Goal: Navigation & Orientation: Find specific page/section

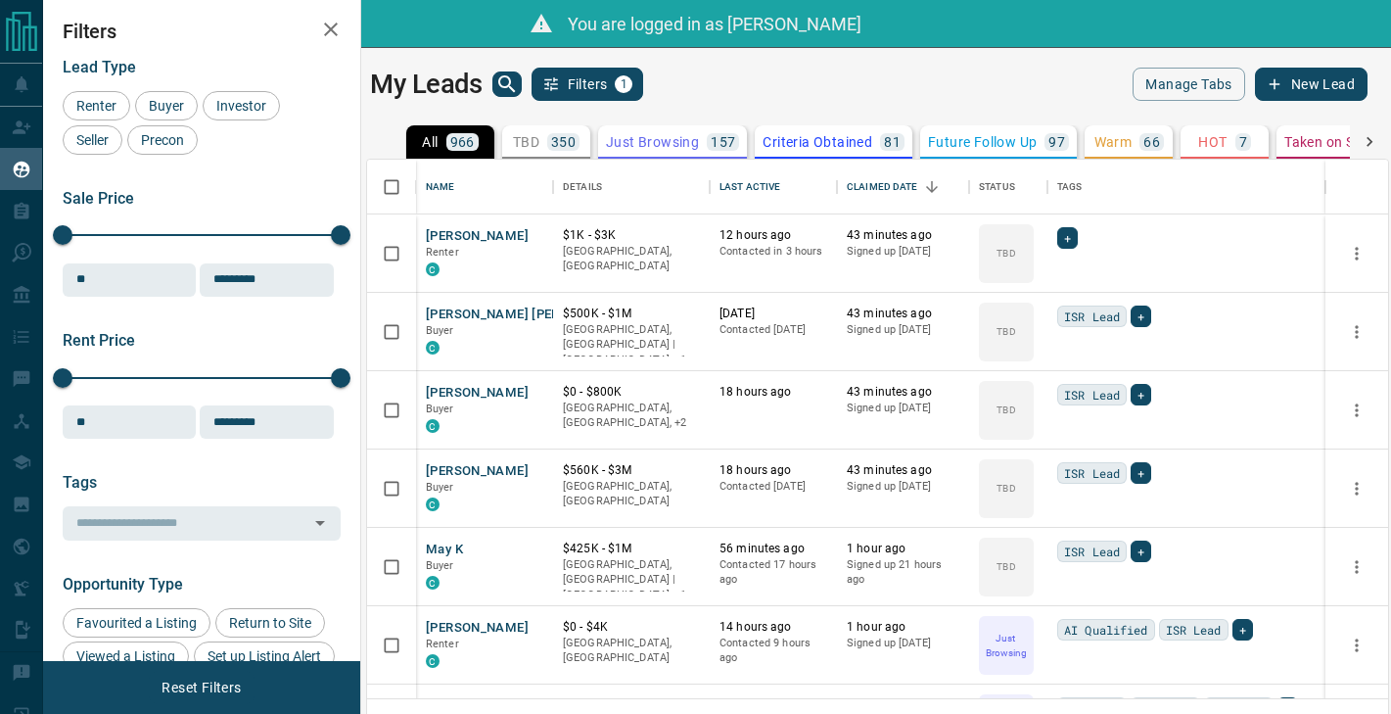
scroll to position [538, 1021]
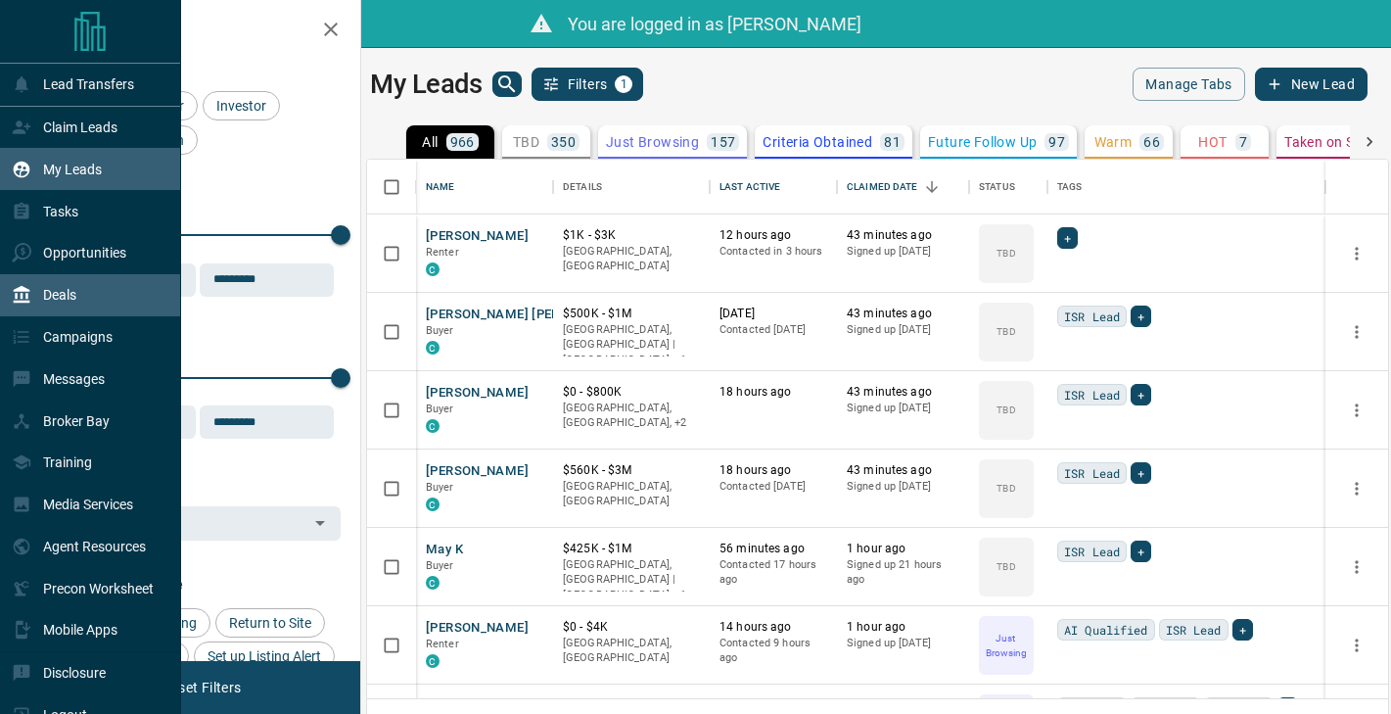
click at [111, 301] on div "Deals" at bounding box center [90, 295] width 181 height 42
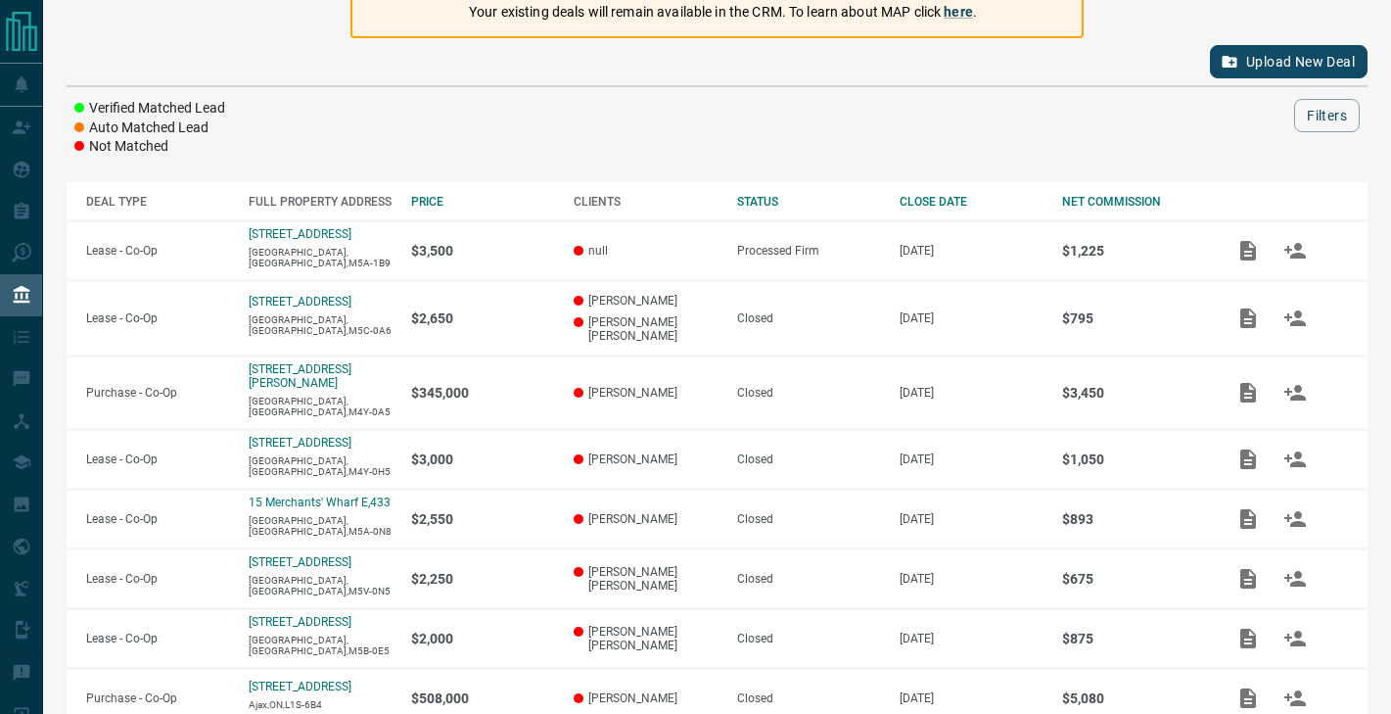
scroll to position [239, 0]
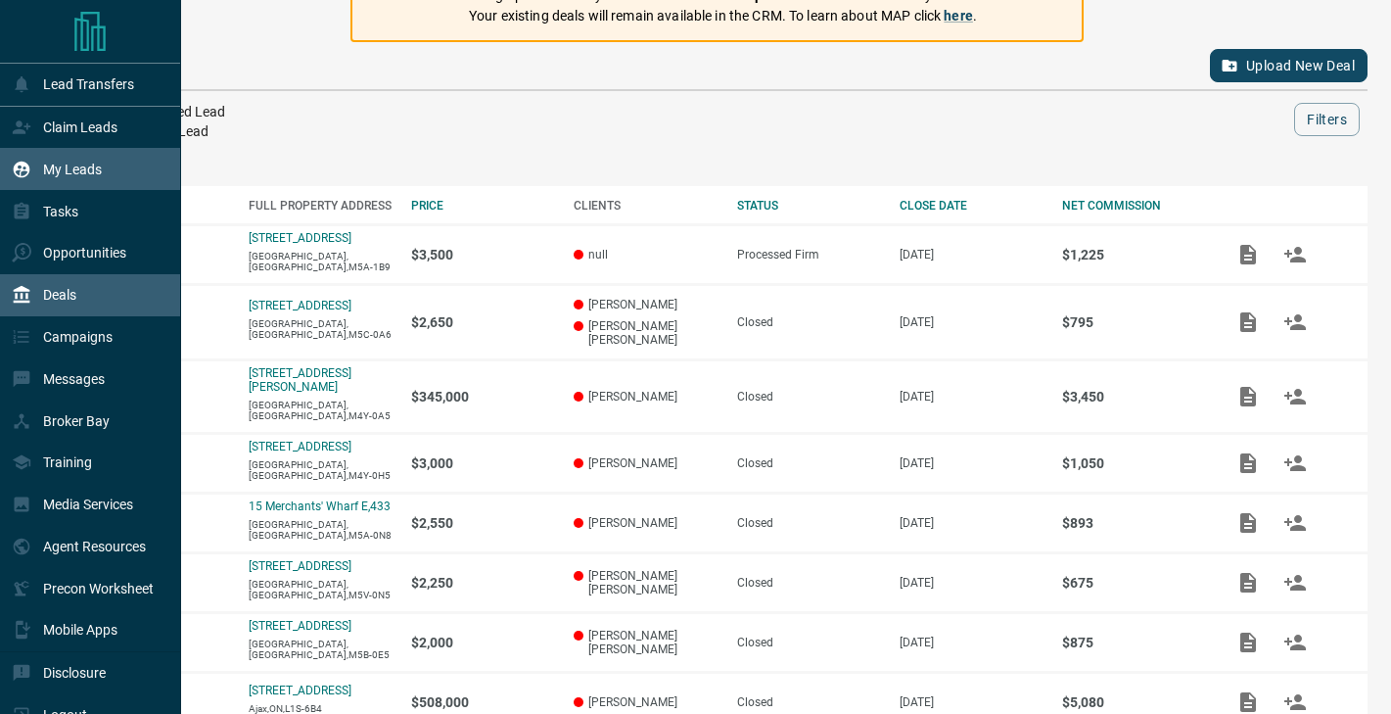
click at [57, 165] on p "My Leads" at bounding box center [72, 169] width 59 height 16
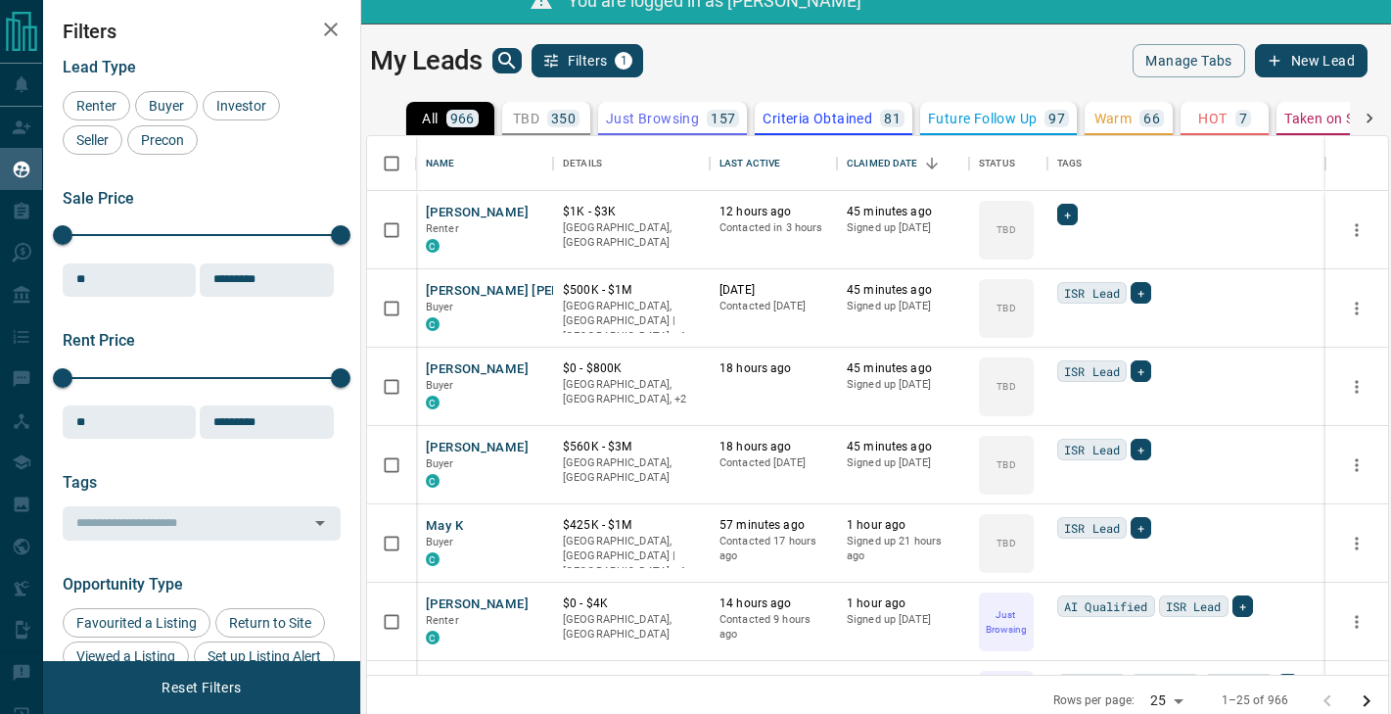
scroll to position [538, 1021]
click at [516, 59] on icon "search button" at bounding box center [506, 60] width 23 height 23
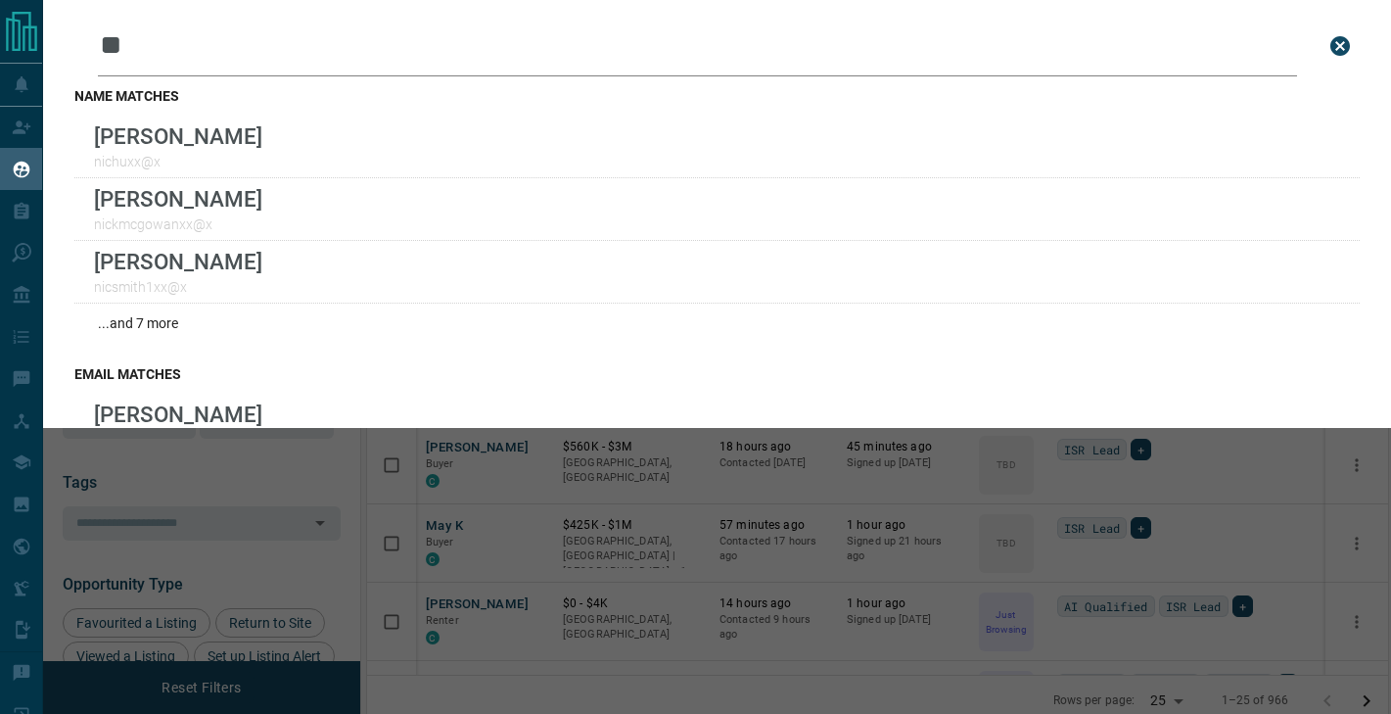
type input "*"
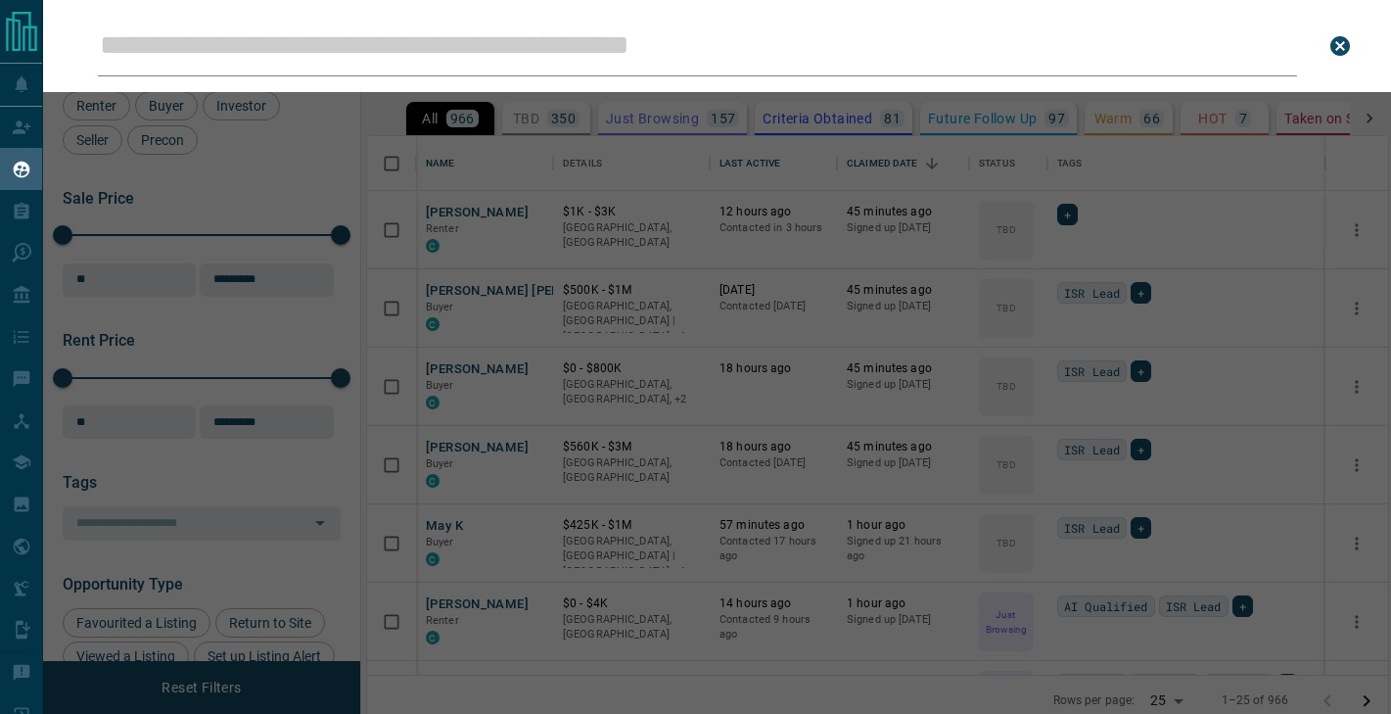
type input "*"
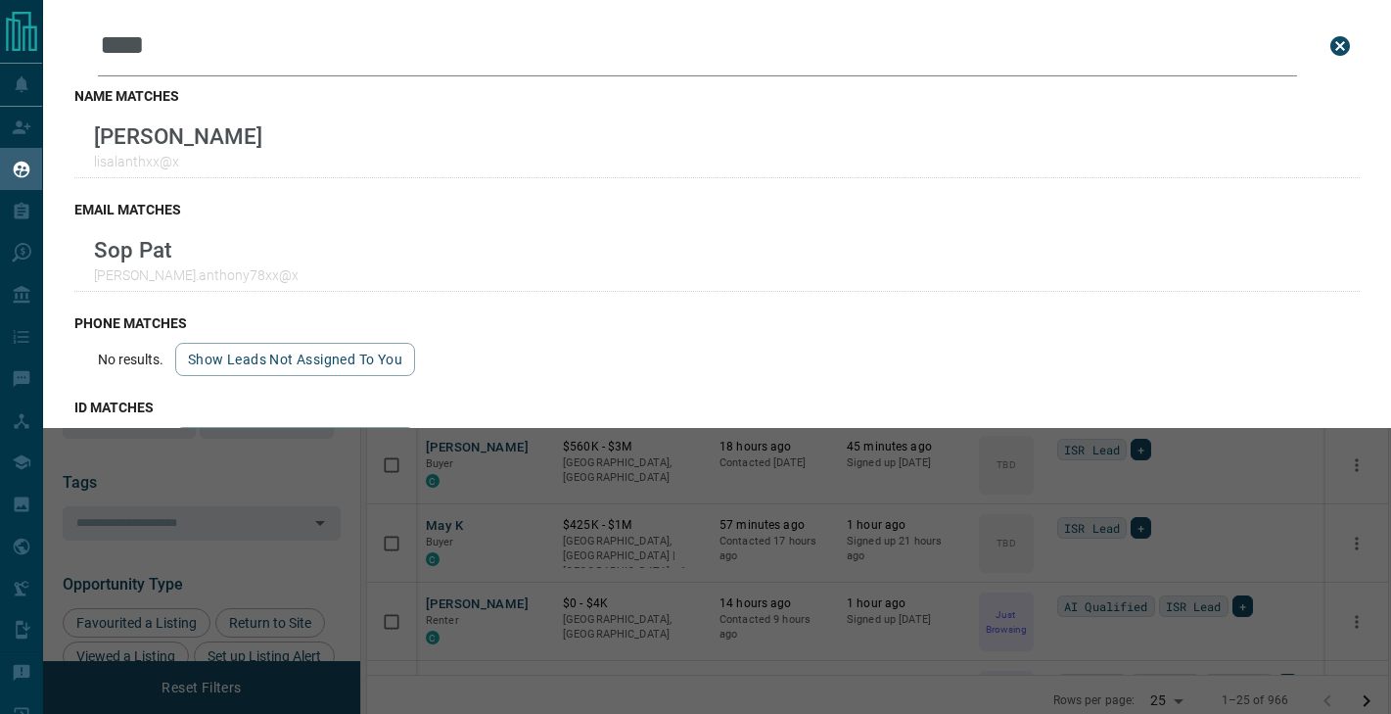
type input "****"
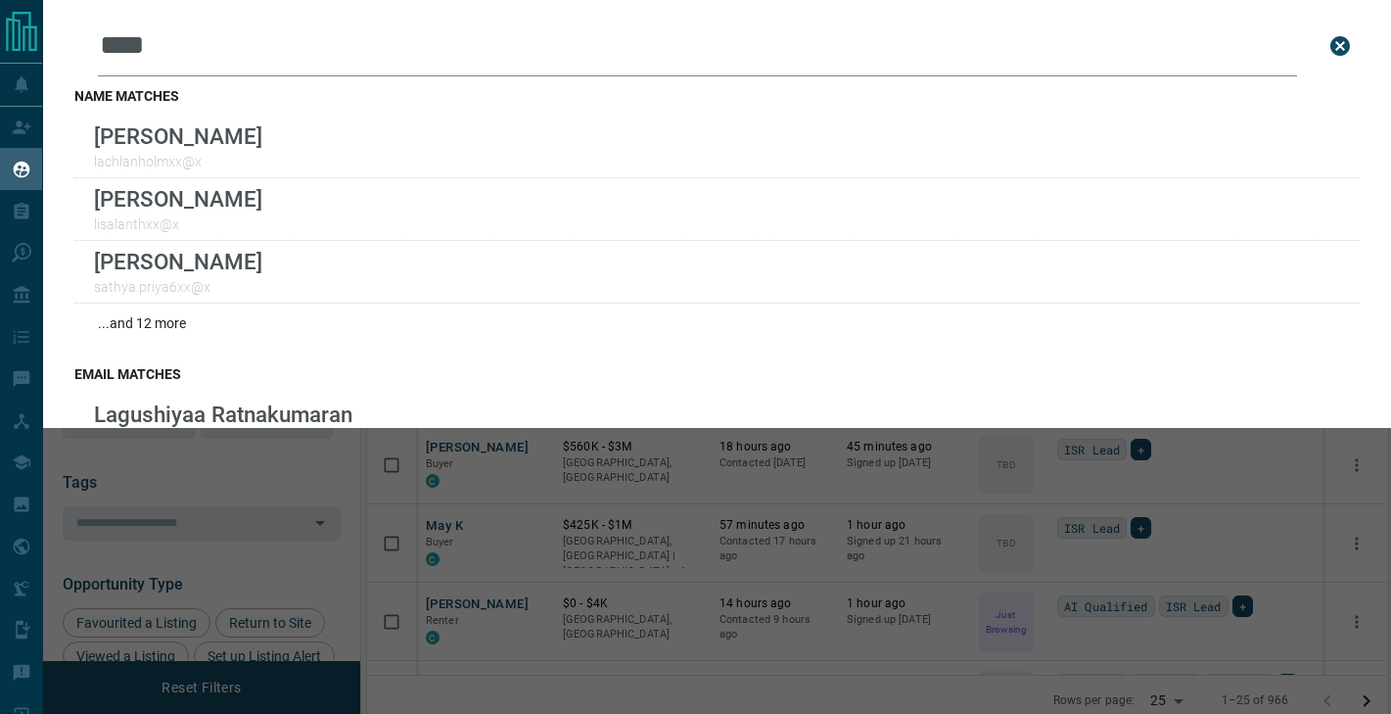
click at [634, 468] on div "Leads Search Bar **** Search for a lead by name, email, phone, or id name match…" at bounding box center [738, 357] width 1391 height 714
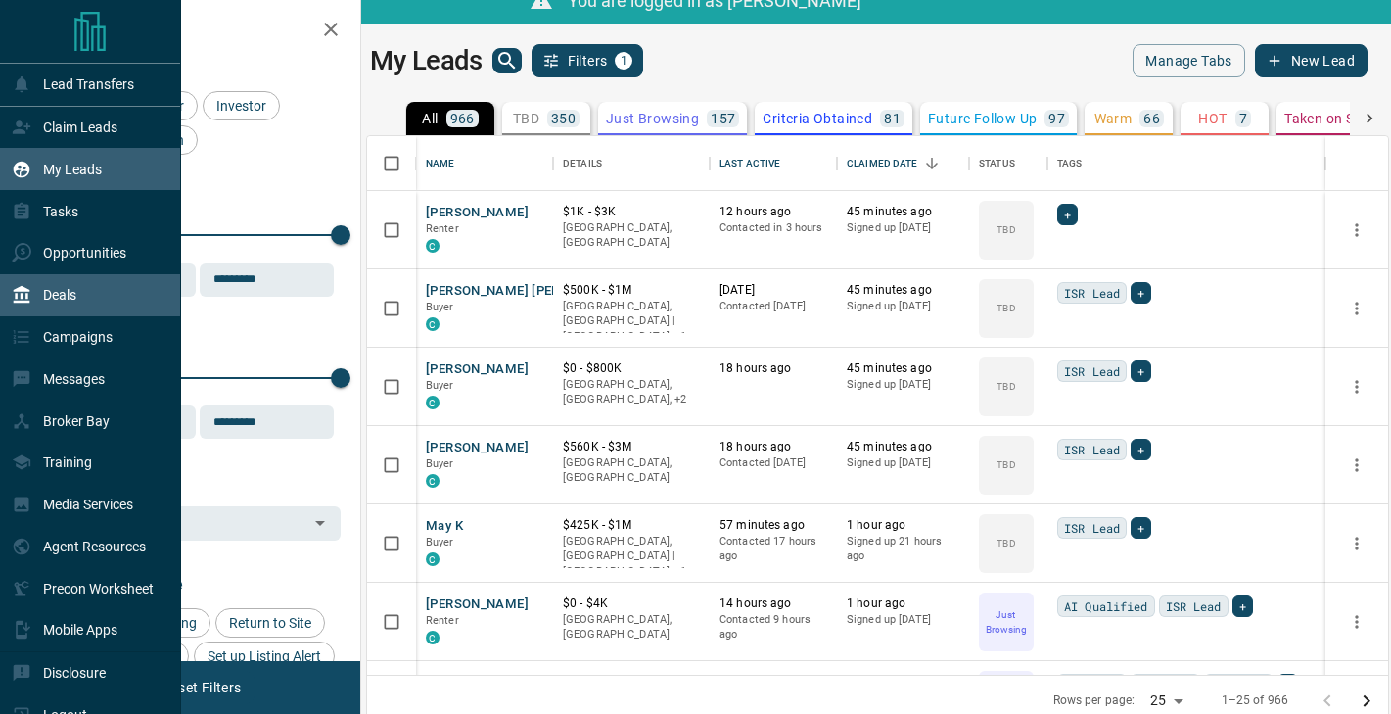
click at [42, 299] on div "Deals" at bounding box center [44, 295] width 65 height 32
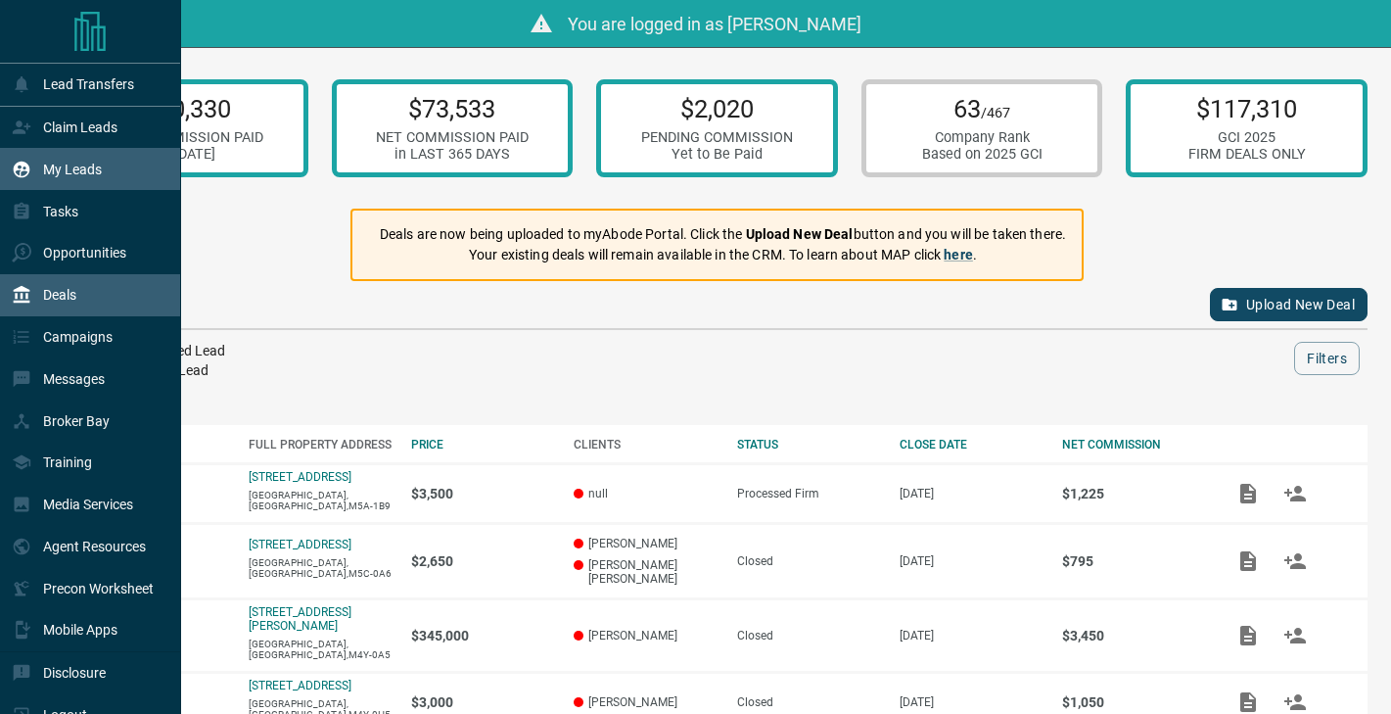
click at [70, 161] on p "My Leads" at bounding box center [72, 169] width 59 height 16
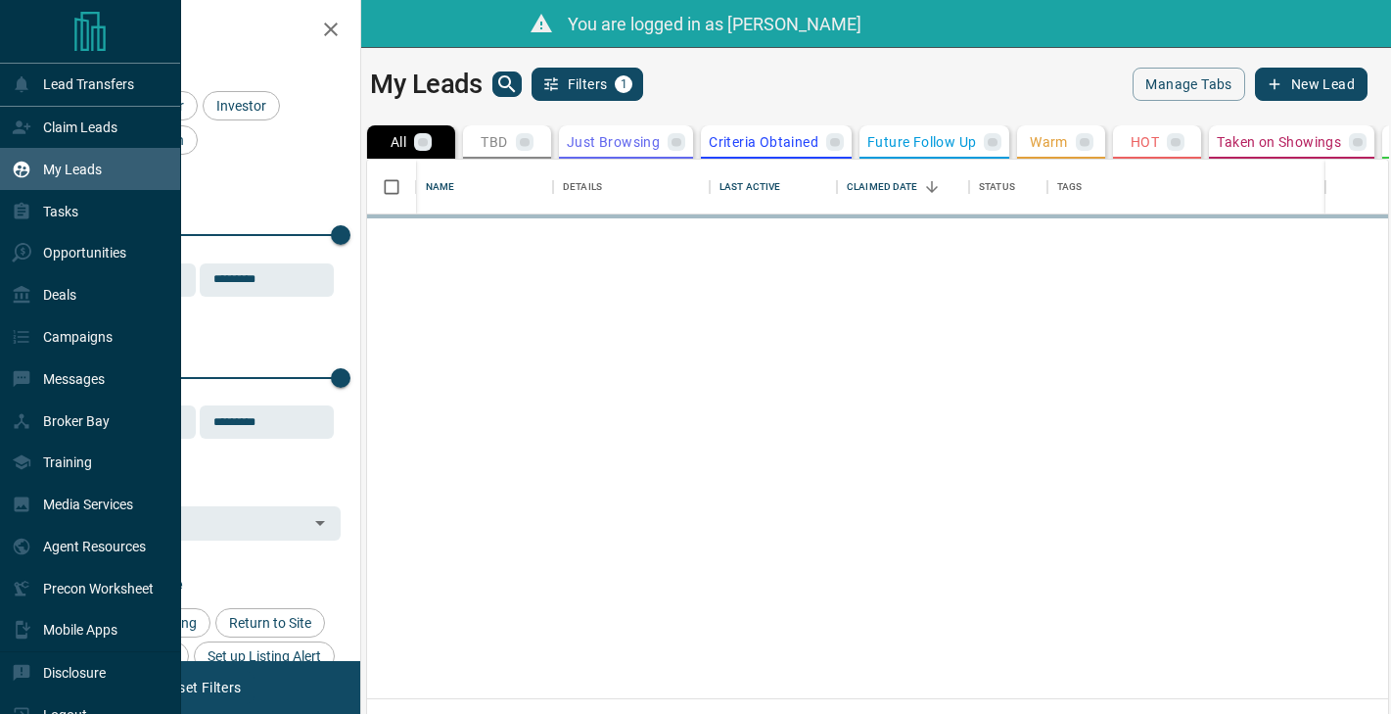
scroll to position [1, 1]
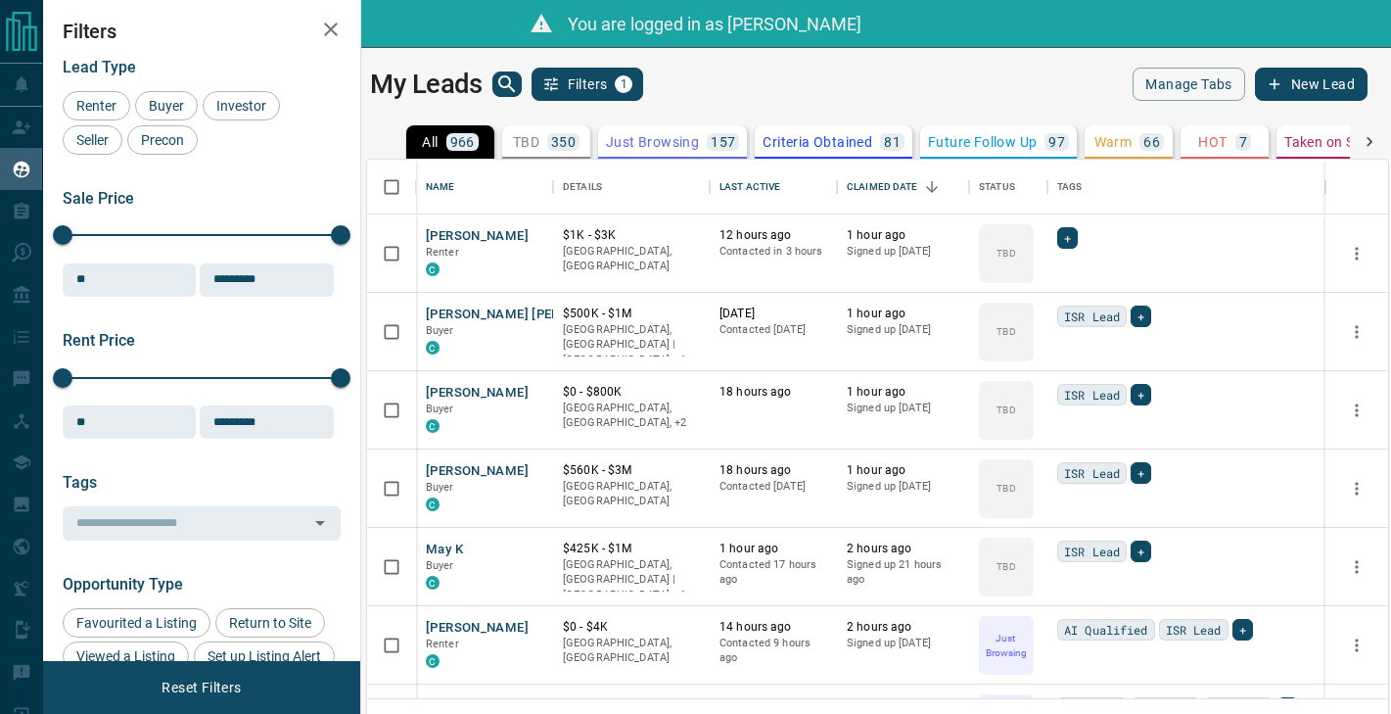
click at [524, 93] on div "My Leads Filters 1" at bounding box center [619, 84] width 499 height 33
click at [512, 90] on icon "search button" at bounding box center [506, 83] width 17 height 17
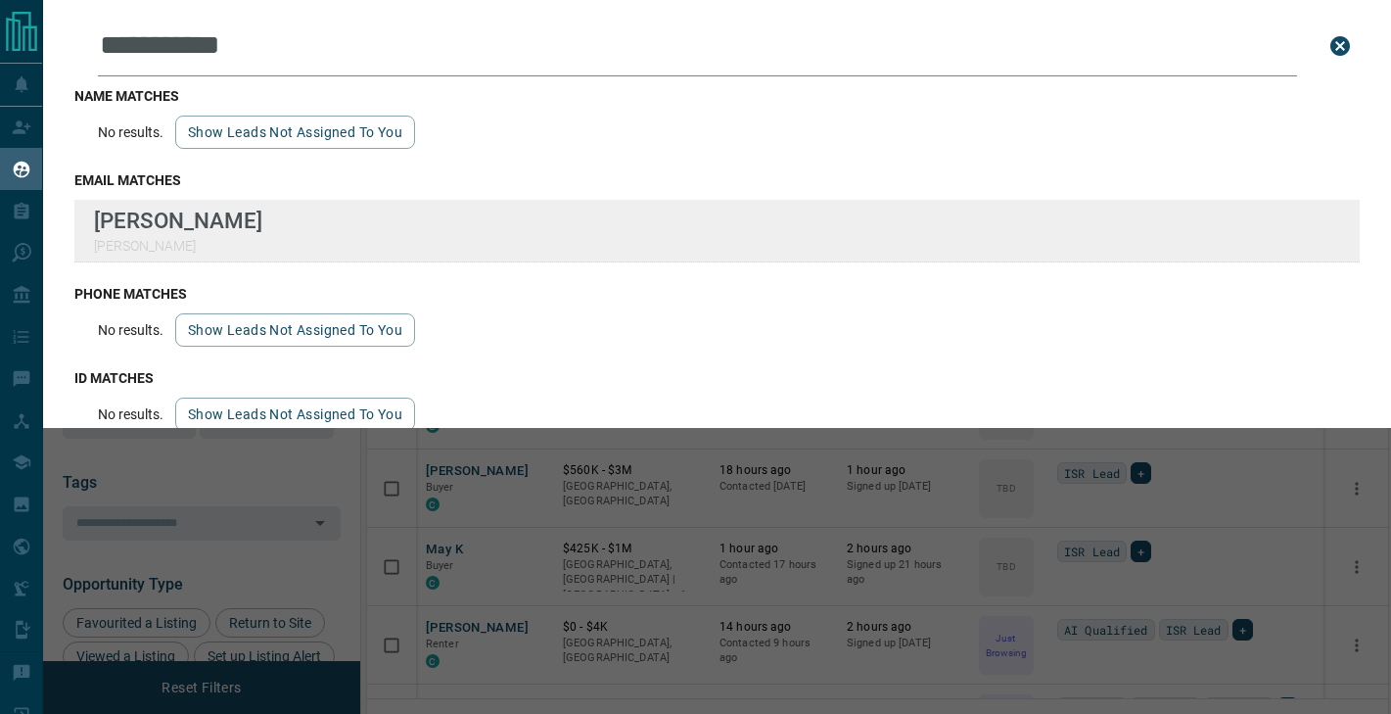
type input "**********"
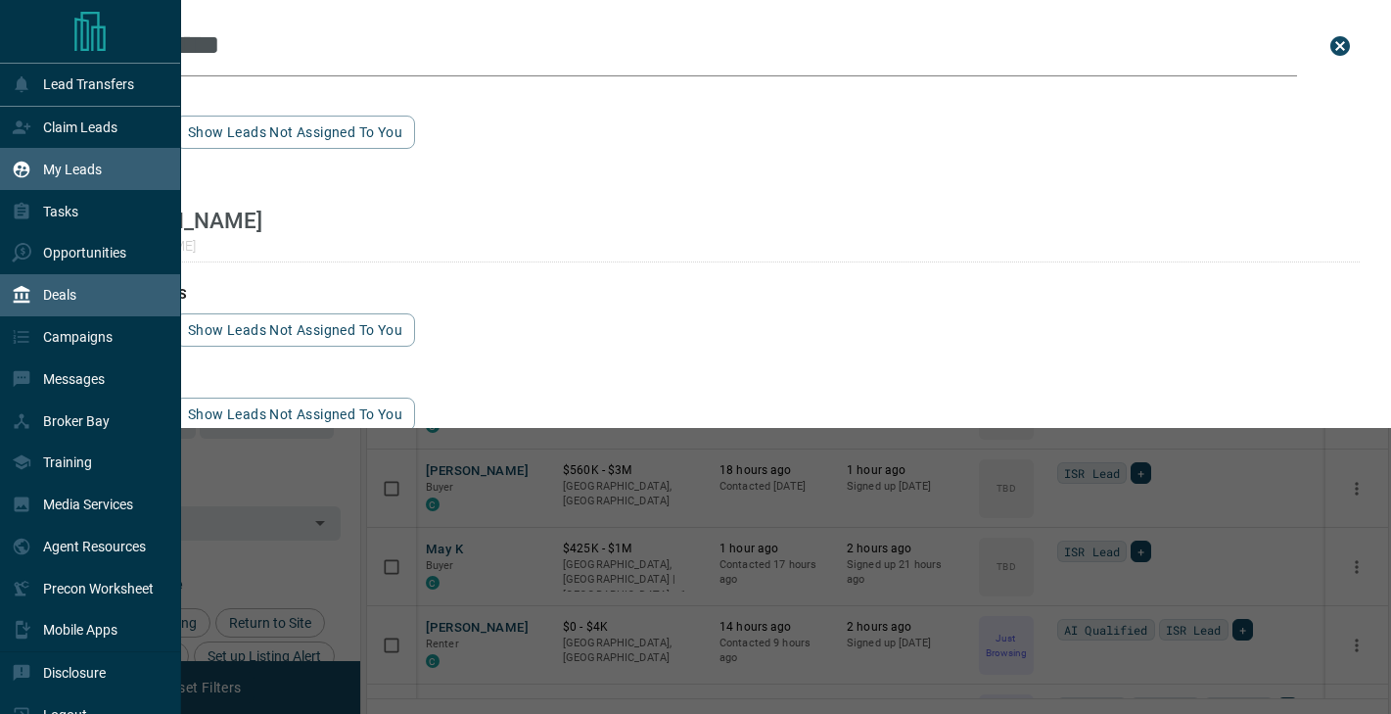
click at [61, 296] on p "Deals" at bounding box center [59, 295] width 33 height 16
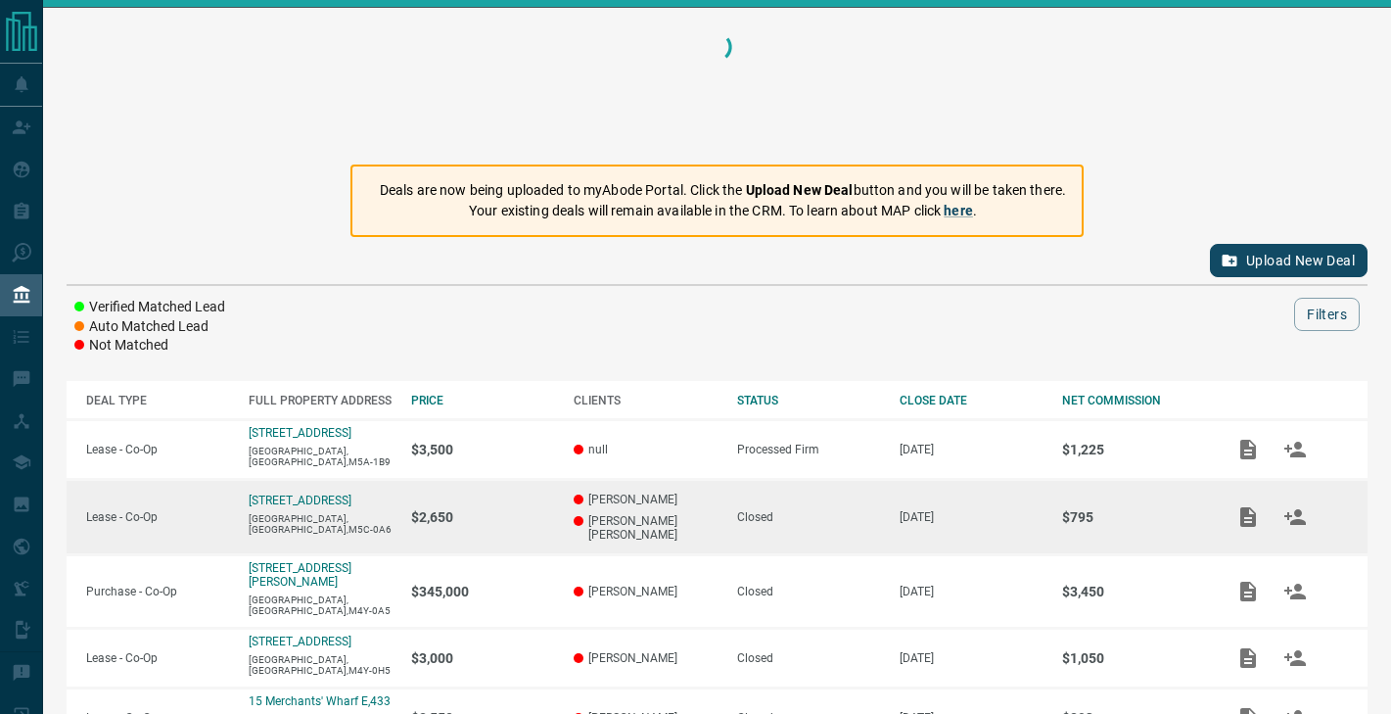
scroll to position [40, 0]
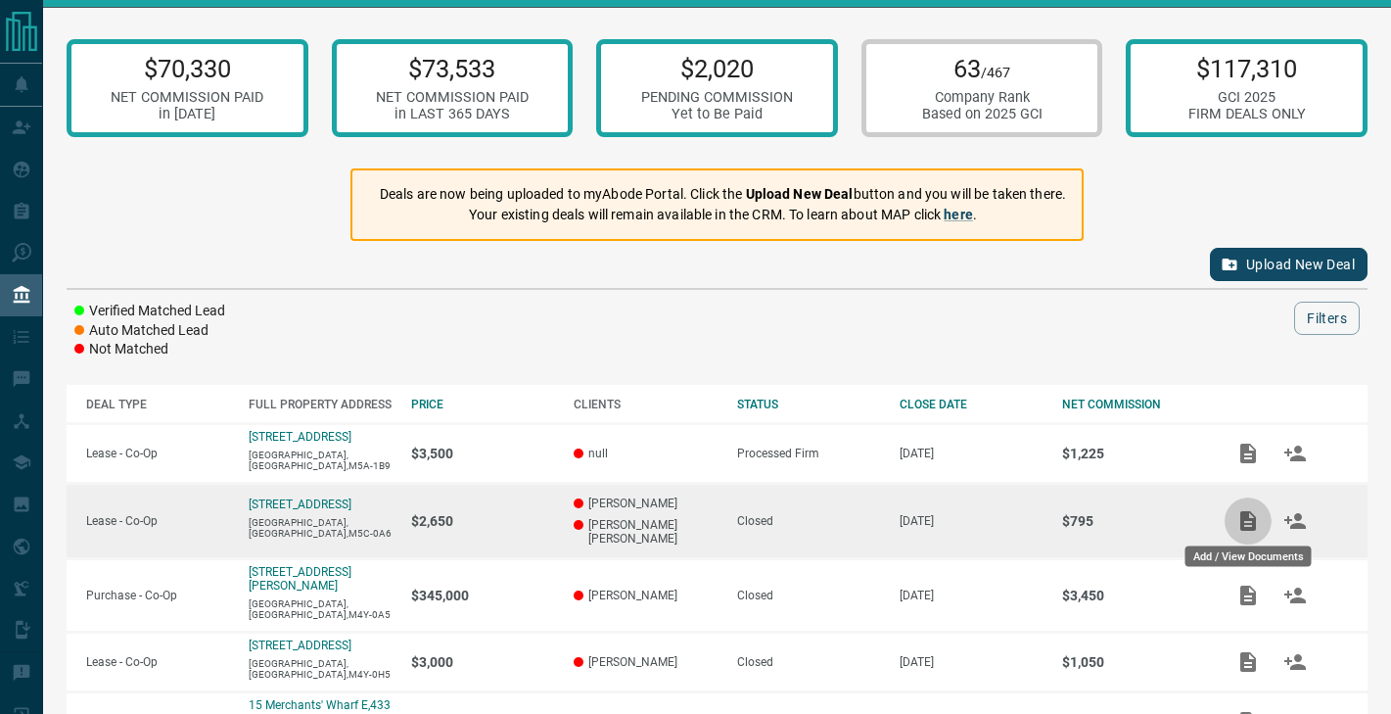
click at [1238, 528] on icon "Add / View Documents" at bounding box center [1247, 520] width 23 height 23
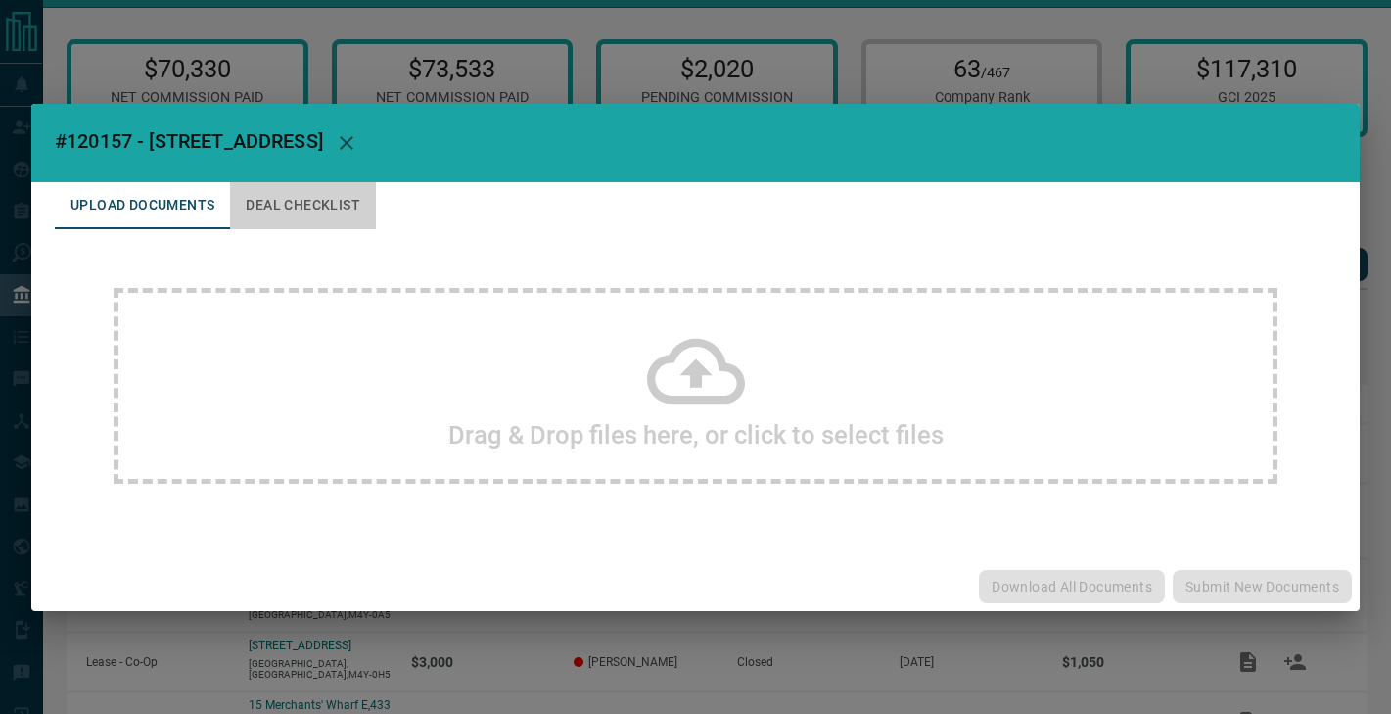
click at [314, 211] on button "Deal Checklist" at bounding box center [303, 205] width 146 height 47
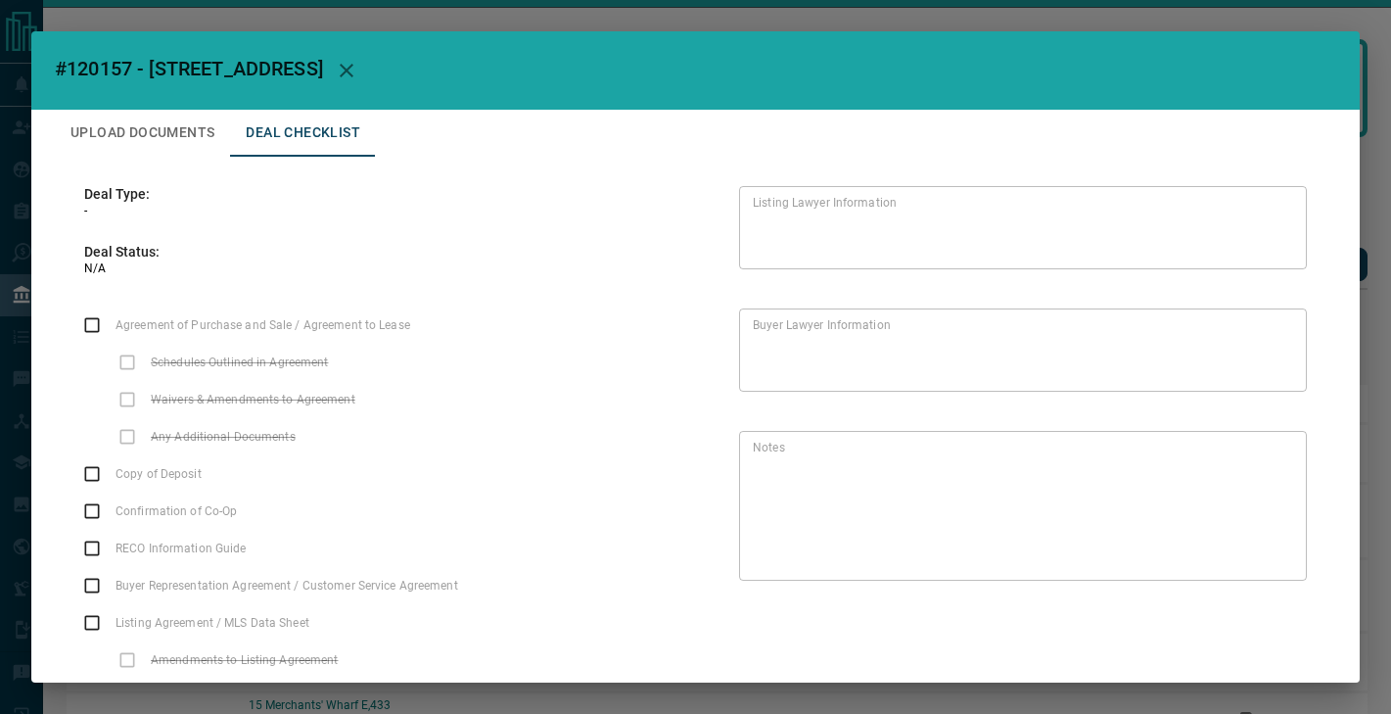
scroll to position [0, 0]
click at [370, 72] on button "button" at bounding box center [346, 70] width 47 height 47
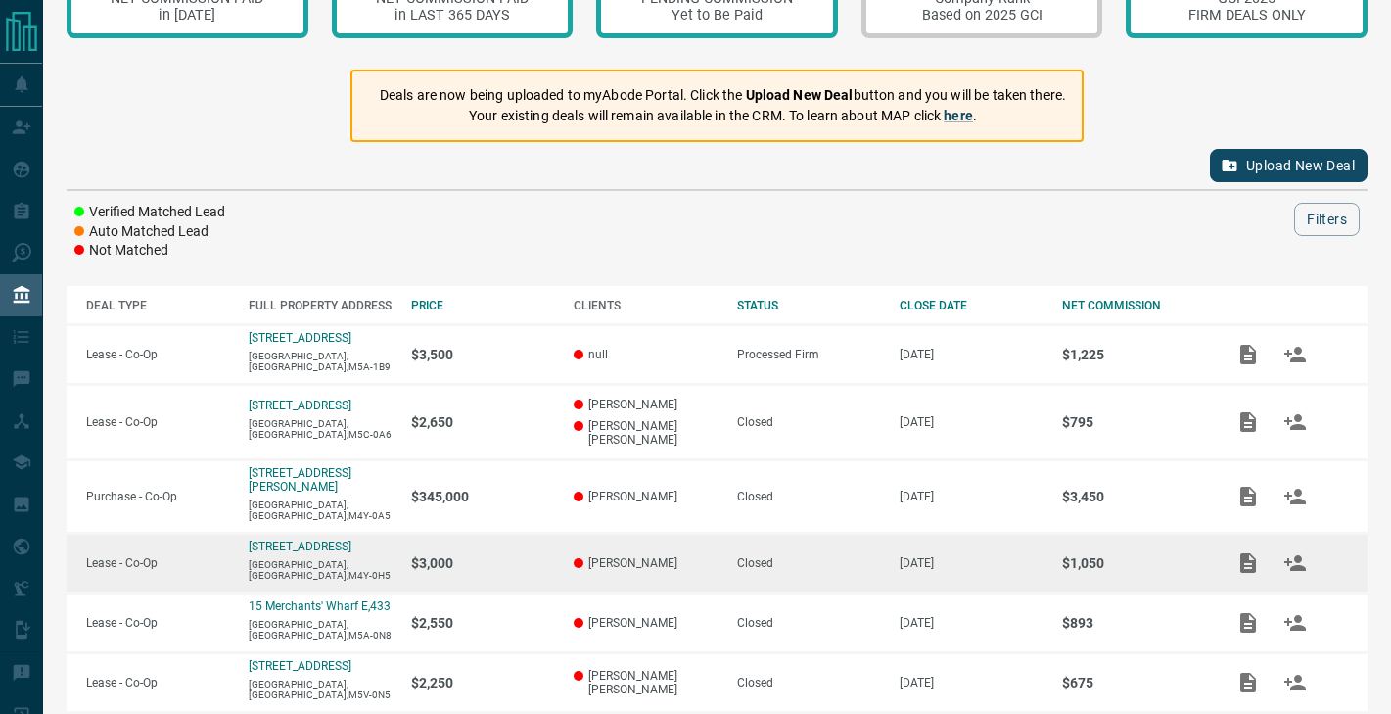
scroll to position [133, 0]
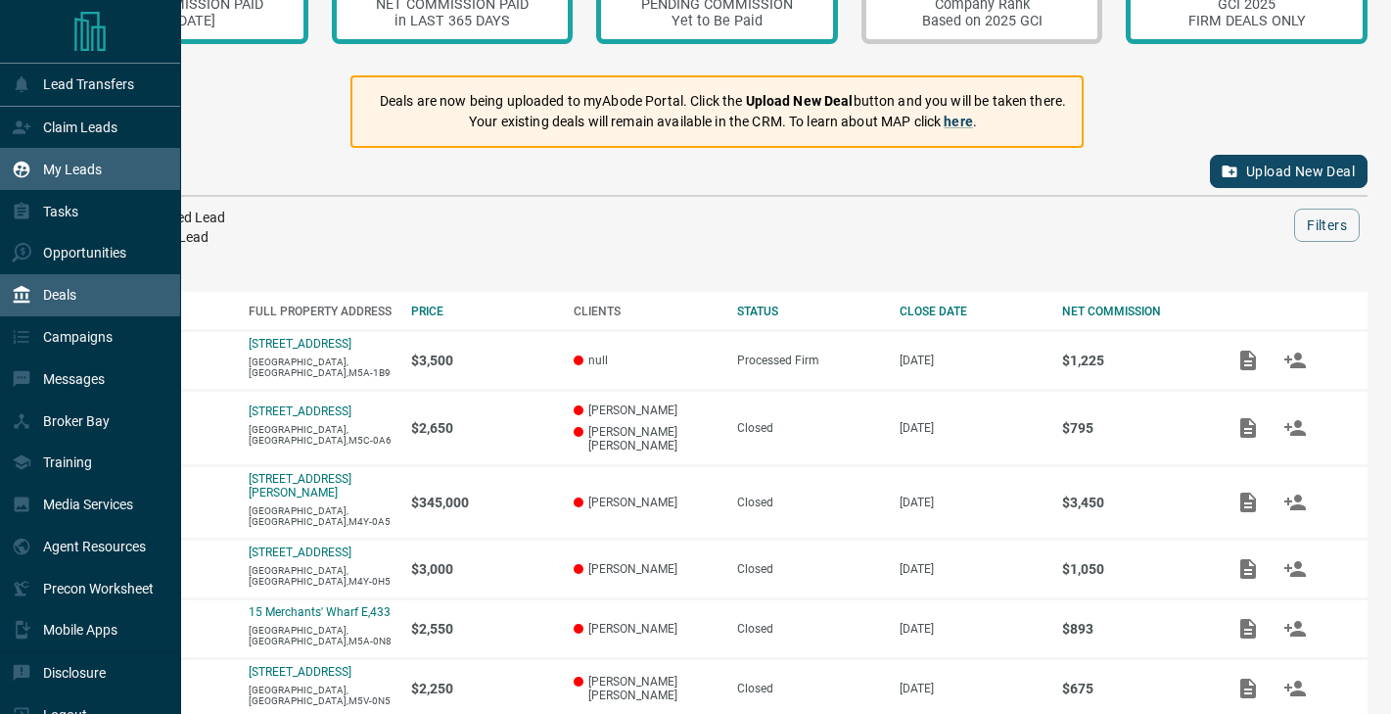
click at [74, 158] on div "My Leads" at bounding box center [57, 169] width 90 height 32
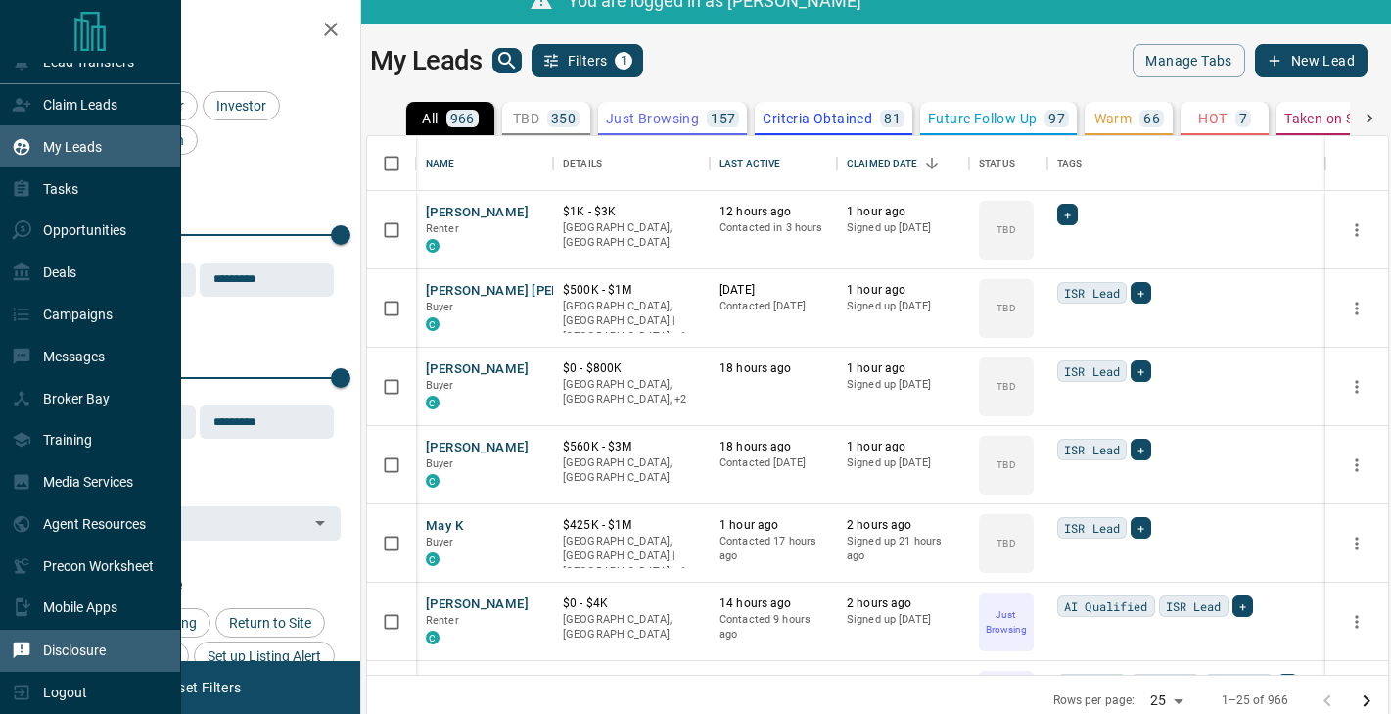
scroll to position [23, 0]
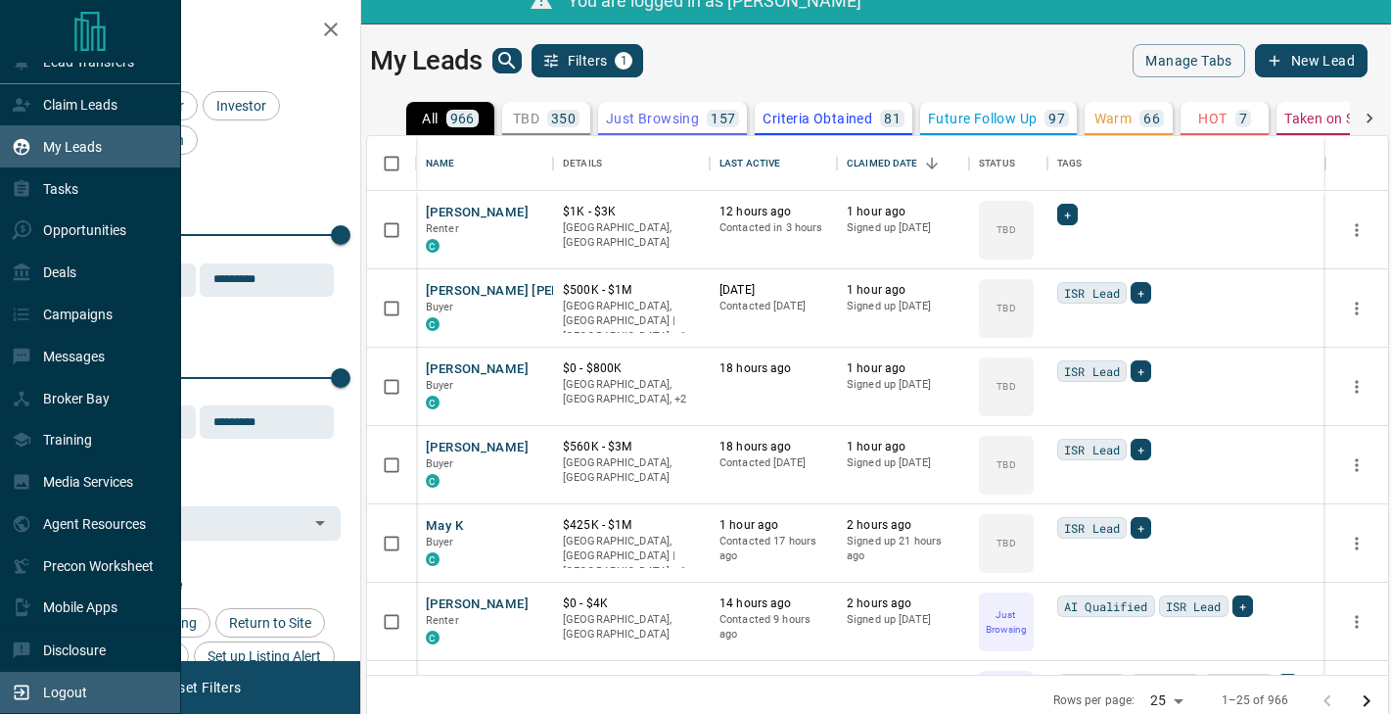
click at [49, 674] on div "Logout" at bounding box center [90, 692] width 181 height 42
